Goal: Find specific page/section: Find specific page/section

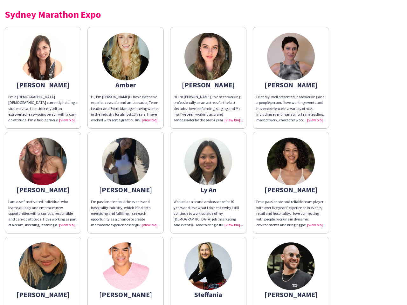
click at [203, 152] on img at bounding box center [208, 162] width 48 height 48
click at [43, 78] on img at bounding box center [43, 57] width 48 height 48
click at [125, 78] on img at bounding box center [126, 57] width 48 height 48
click at [208, 78] on img at bounding box center [208, 57] width 48 height 48
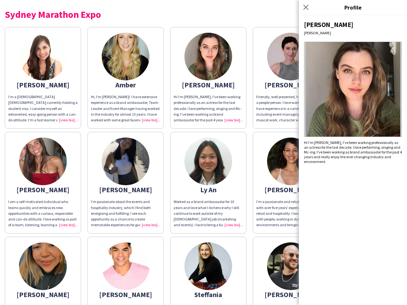
click at [291, 78] on img at bounding box center [291, 57] width 48 height 48
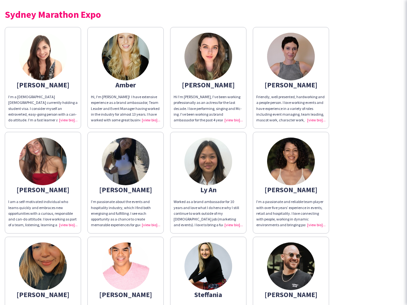
click at [43, 183] on img at bounding box center [43, 162] width 48 height 48
click at [125, 183] on img at bounding box center [126, 162] width 48 height 48
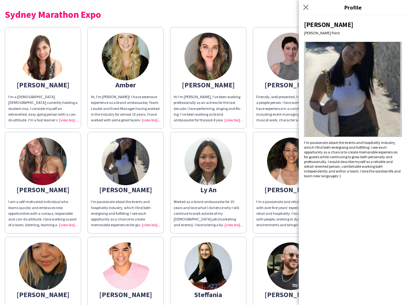
click at [208, 183] on img at bounding box center [208, 162] width 48 height 48
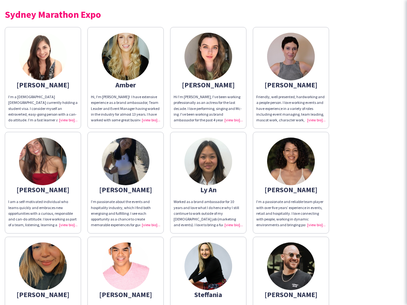
click at [291, 183] on img at bounding box center [291, 162] width 48 height 48
click at [43, 271] on img at bounding box center [43, 266] width 48 height 48
